Goal: Navigation & Orientation: Find specific page/section

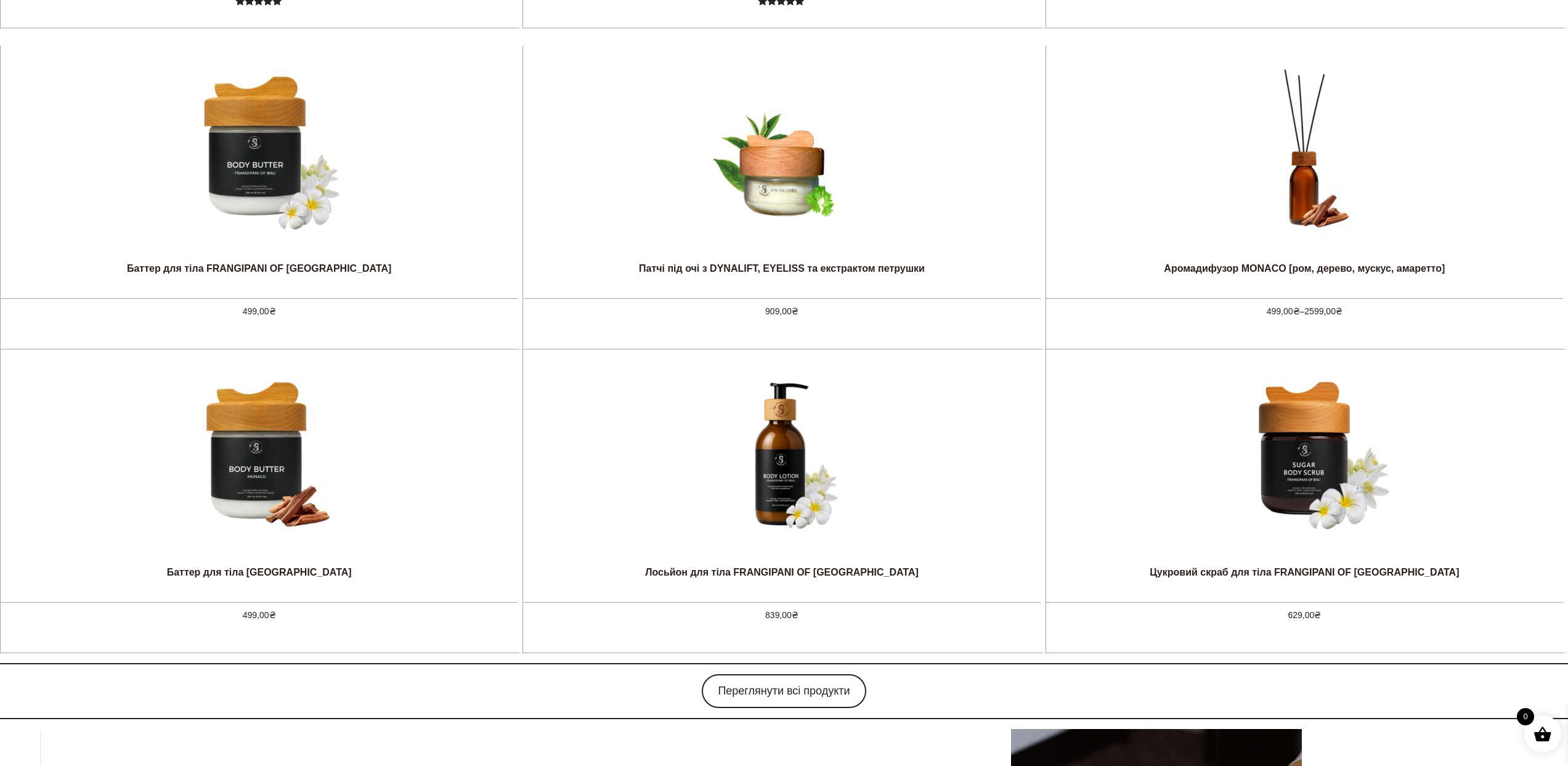
scroll to position [1119, 0]
click at [811, 684] on link "Переглянути всі продукти" at bounding box center [784, 690] width 164 height 34
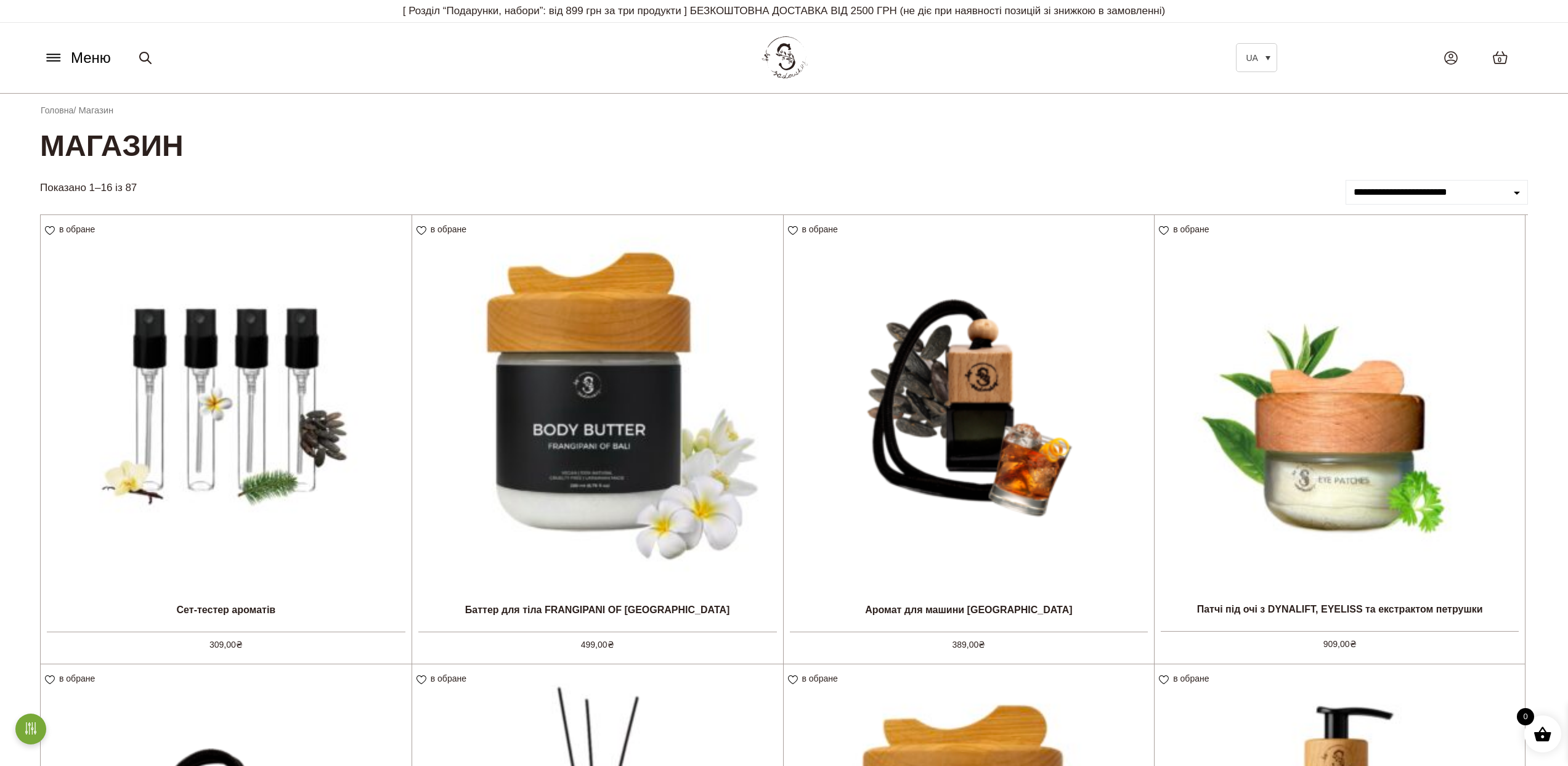
click at [781, 59] on img at bounding box center [784, 58] width 54 height 52
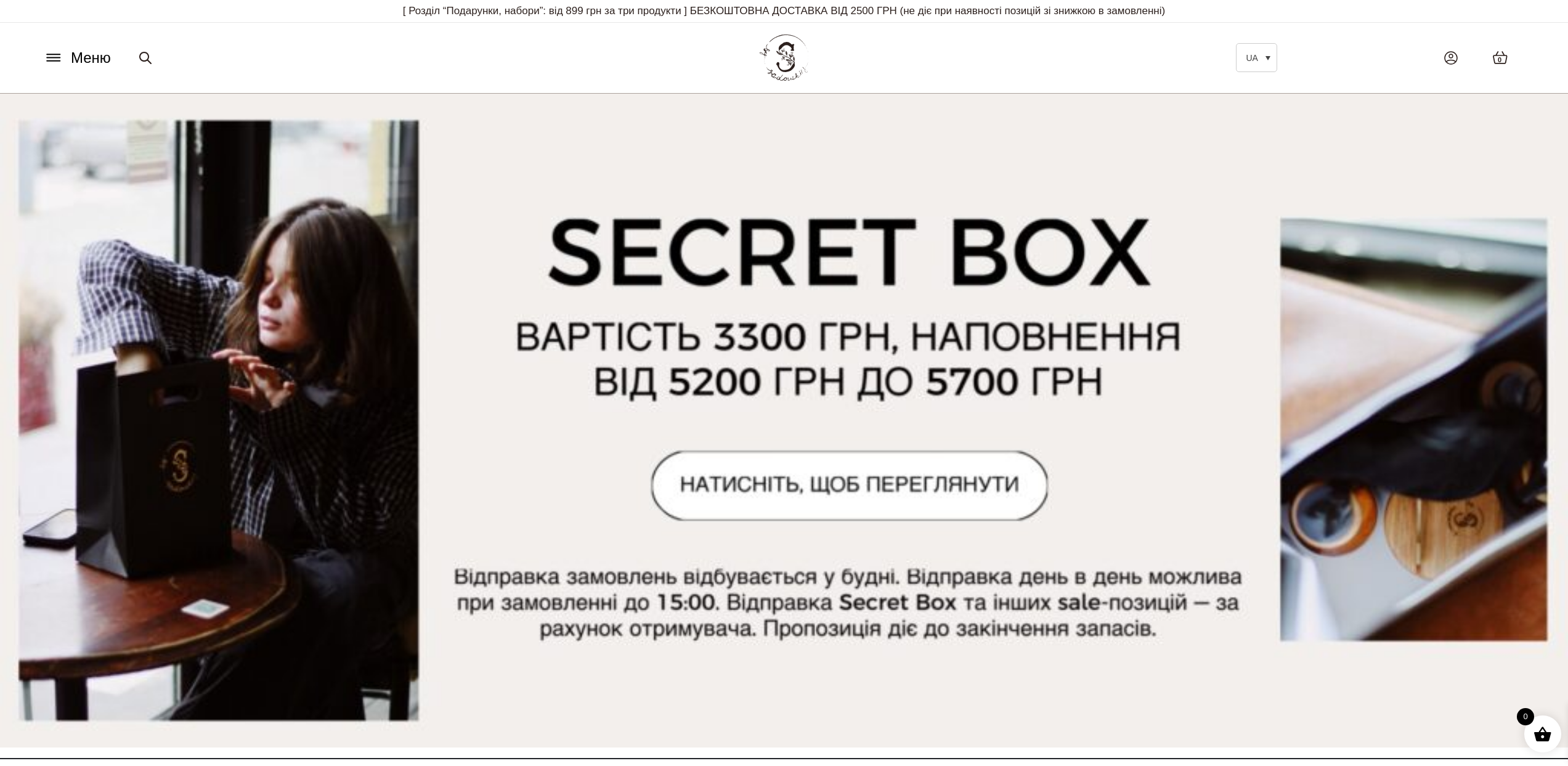
click at [61, 74] on div "Меню UA EN Всі товари SECRET BOX SALE Ароматизація Аромадифузор Спрей для текст…" at bounding box center [784, 57] width 1507 height 56
click at [58, 56] on icon at bounding box center [54, 58] width 20 height 13
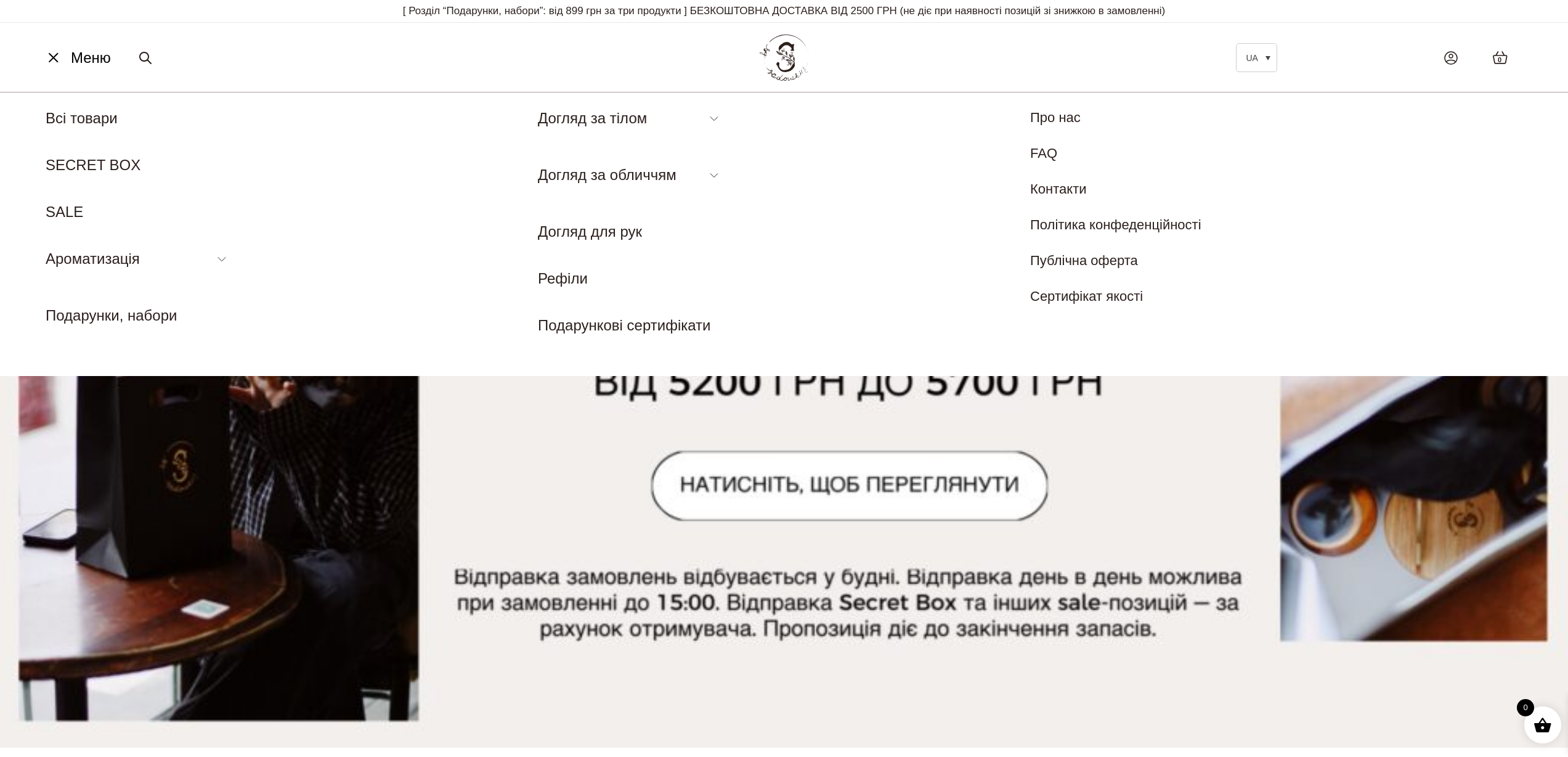
click at [58, 58] on icon at bounding box center [54, 58] width 13 height 0
